Goal: Find specific page/section: Find specific page/section

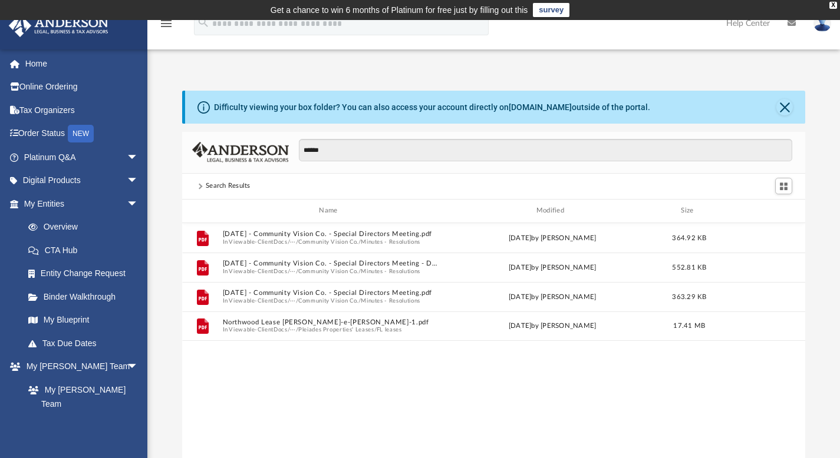
scroll to position [259, 614]
click at [784, 103] on button "Close" at bounding box center [784, 107] width 16 height 16
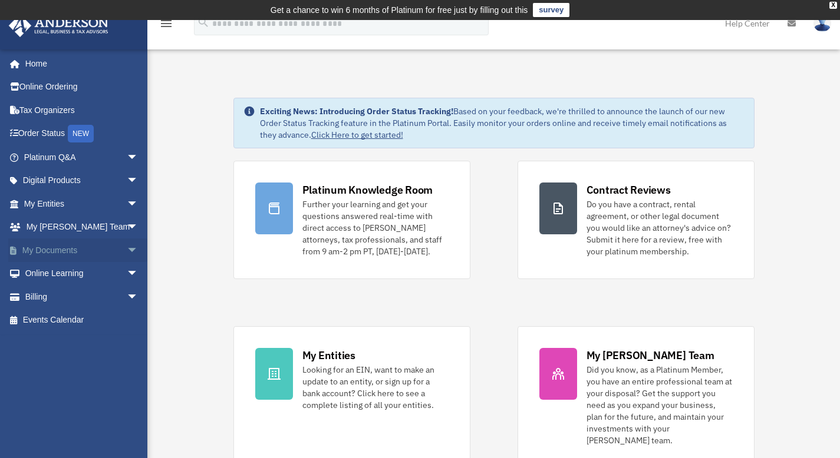
click at [127, 247] on span "arrow_drop_down" at bounding box center [139, 251] width 24 height 24
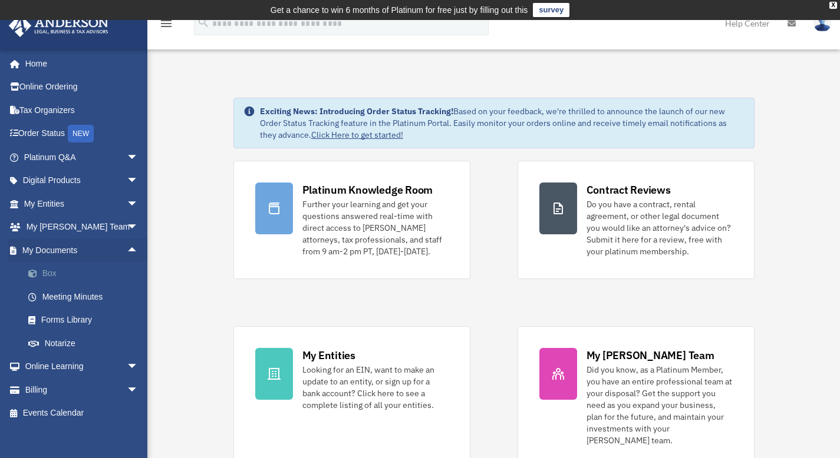
click at [55, 269] on link "Box" at bounding box center [86, 274] width 140 height 24
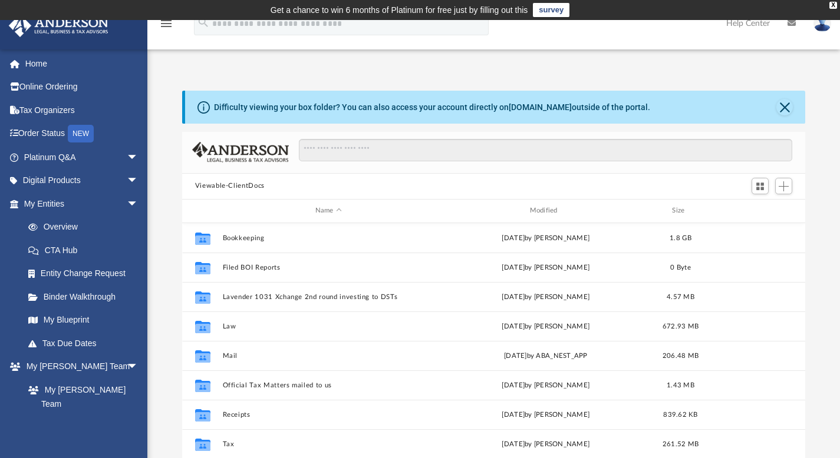
scroll to position [259, 614]
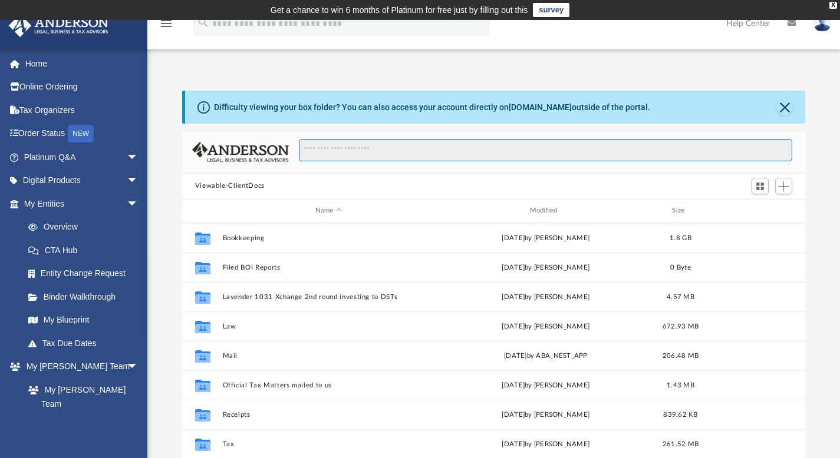
click at [385, 153] on input "Search files and folders" at bounding box center [545, 150] width 493 height 22
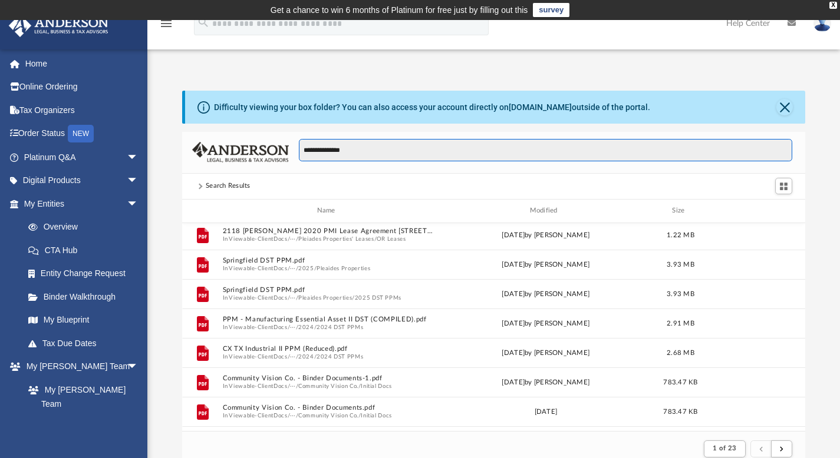
scroll to position [324, 0]
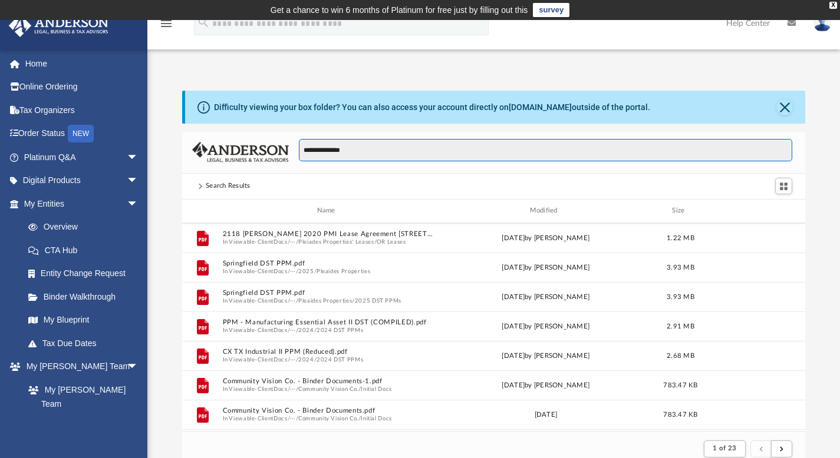
type input "**********"
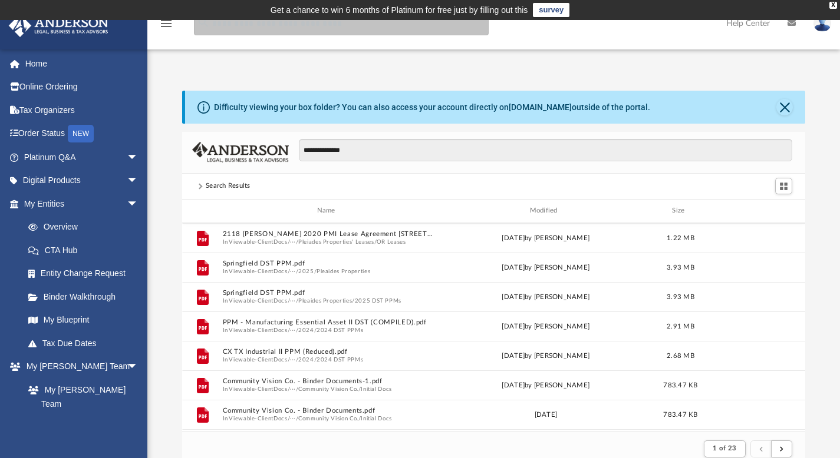
click at [295, 26] on input "search" at bounding box center [341, 24] width 295 height 24
type input "**********"
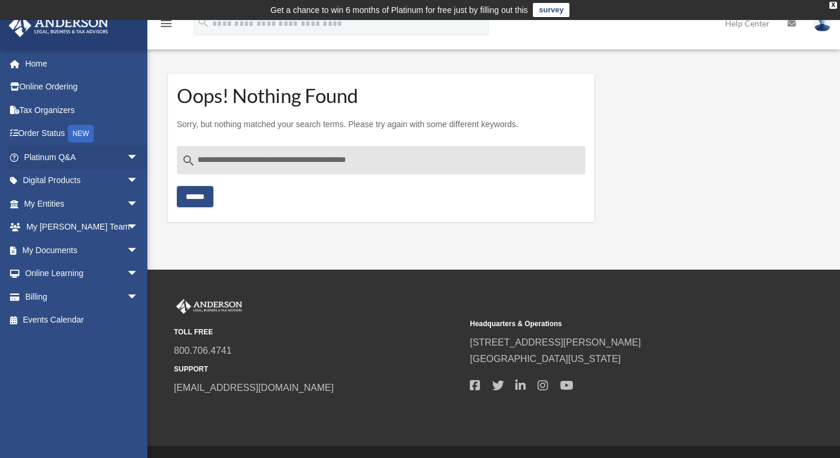
drag, startPoint x: 416, startPoint y: 160, endPoint x: 144, endPoint y: 145, distance: 272.6
click at [144, 145] on div "jamal.tharp@gmail.com Sign Out jamal.tharp@gmail.com Home Online Ordering Tax O…" at bounding box center [420, 145] width 840 height 183
